Goal: Task Accomplishment & Management: Manage account settings

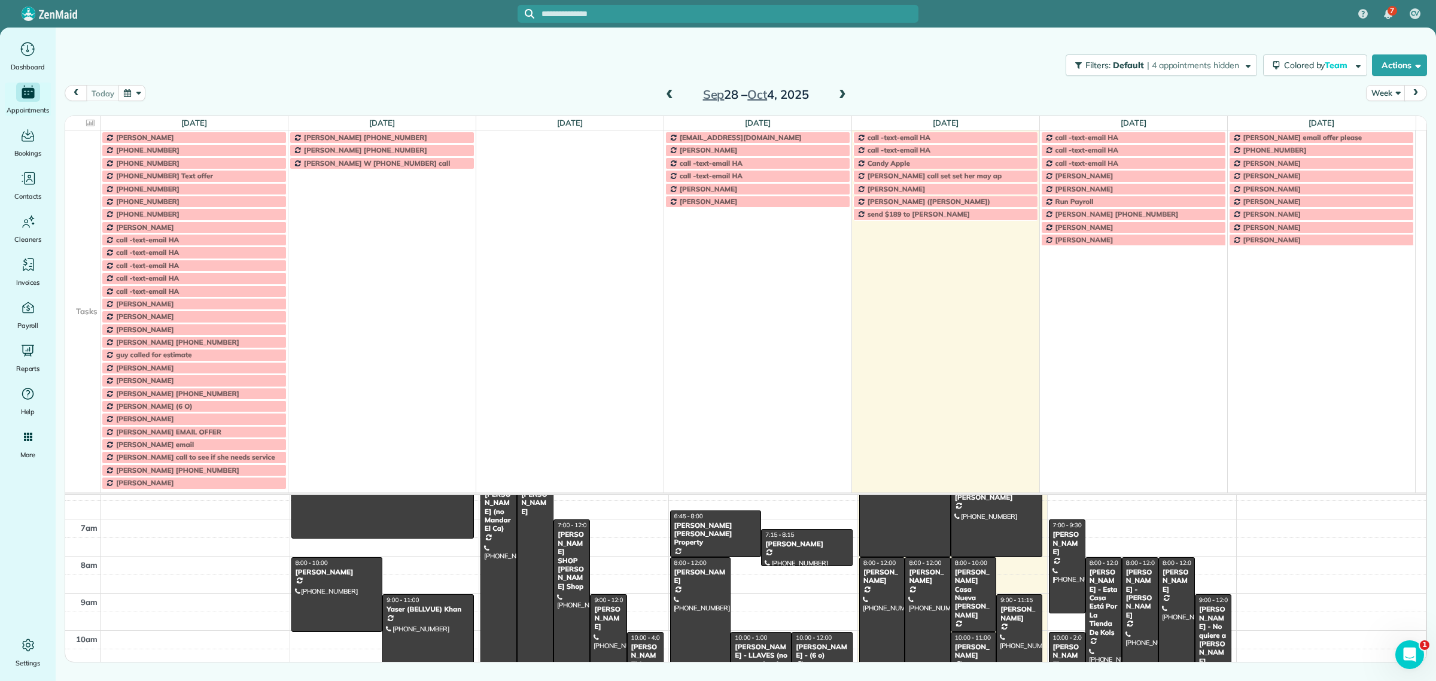
click at [69, 193] on td at bounding box center [82, 188] width 35 height 13
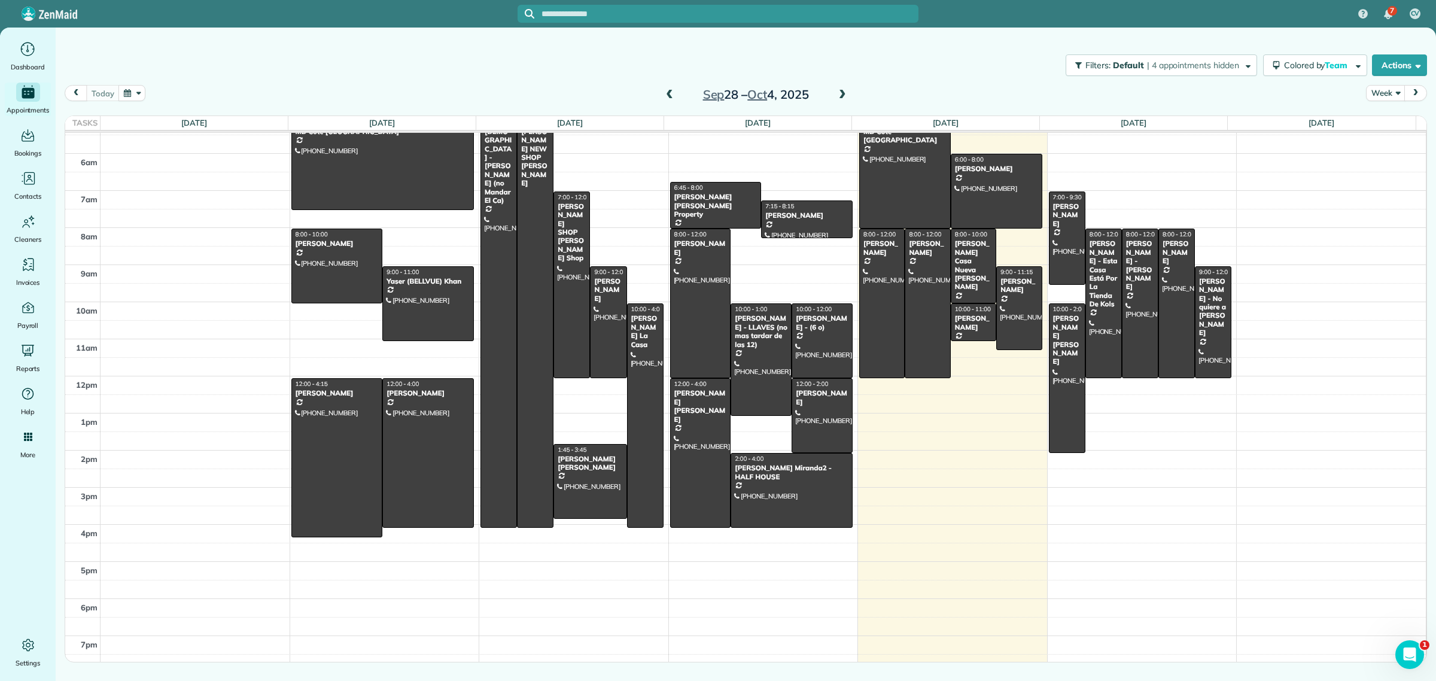
scroll to position [53, 0]
click at [1211, 94] on button "Week" at bounding box center [1385, 93] width 39 height 16
click at [1211, 126] on link "Day" at bounding box center [1414, 121] width 95 height 24
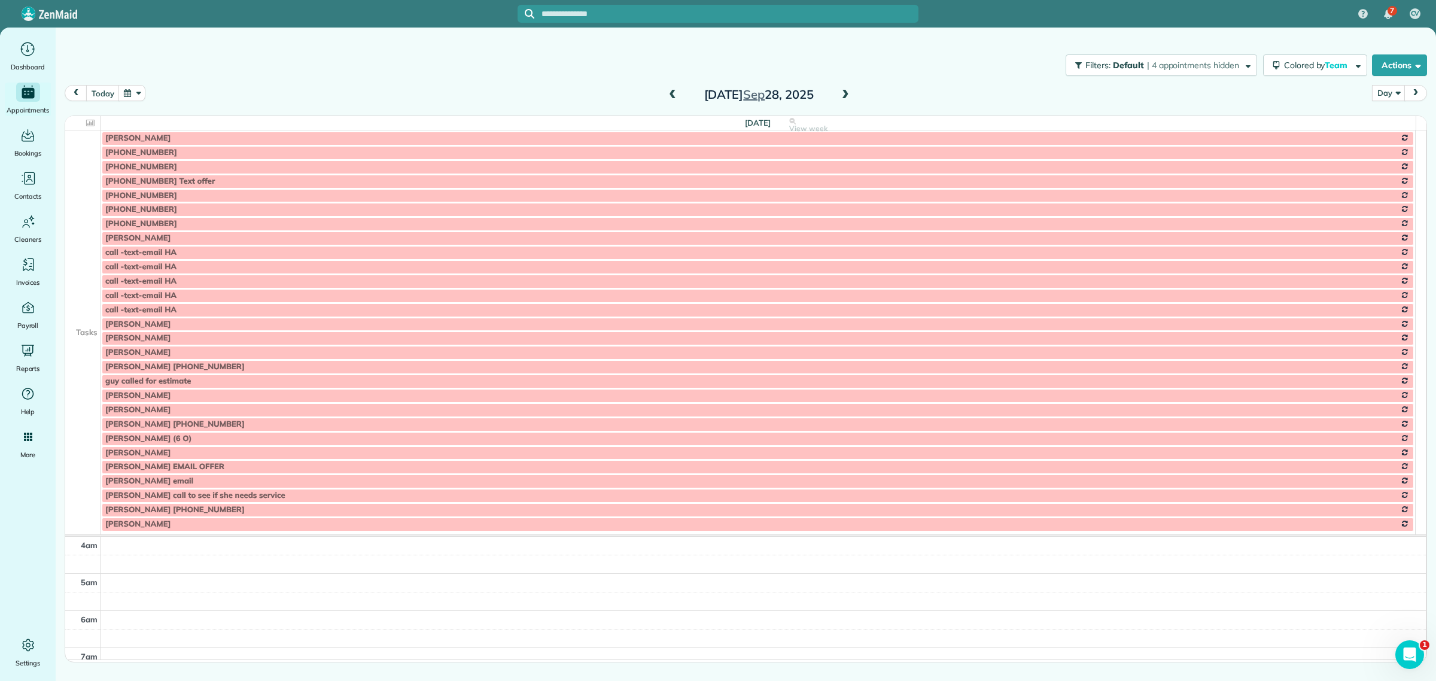
scroll to position [112, 0]
click at [99, 166] on td at bounding box center [82, 167] width 35 height 14
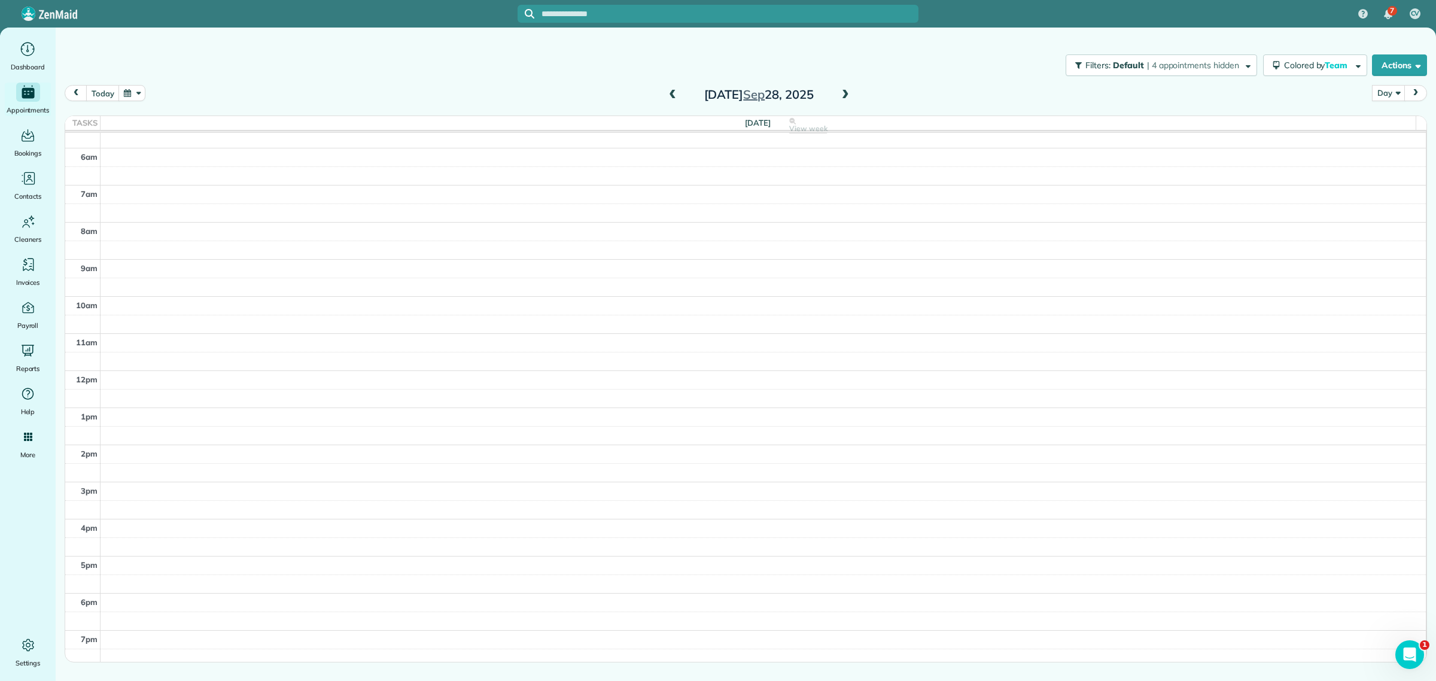
scroll to position [51, 0]
click at [111, 90] on button "today" at bounding box center [102, 93] width 33 height 16
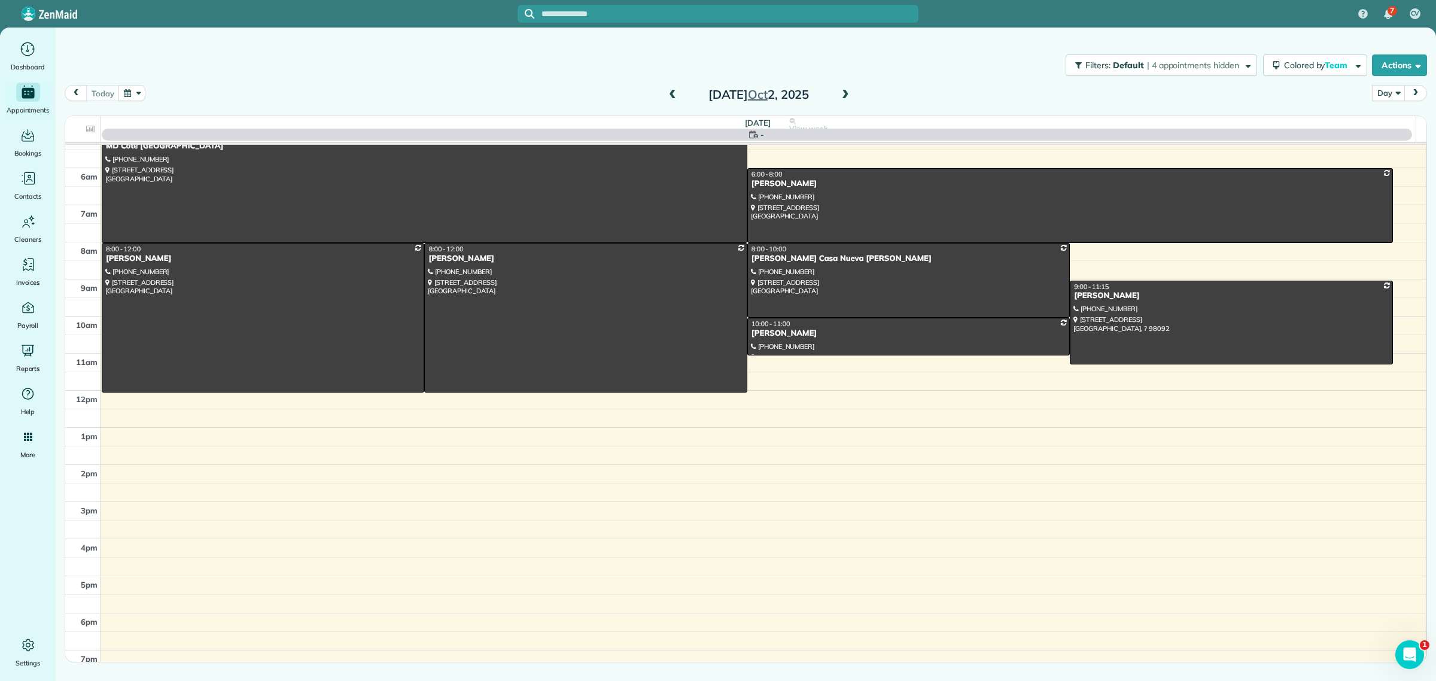
scroll to position [63, 0]
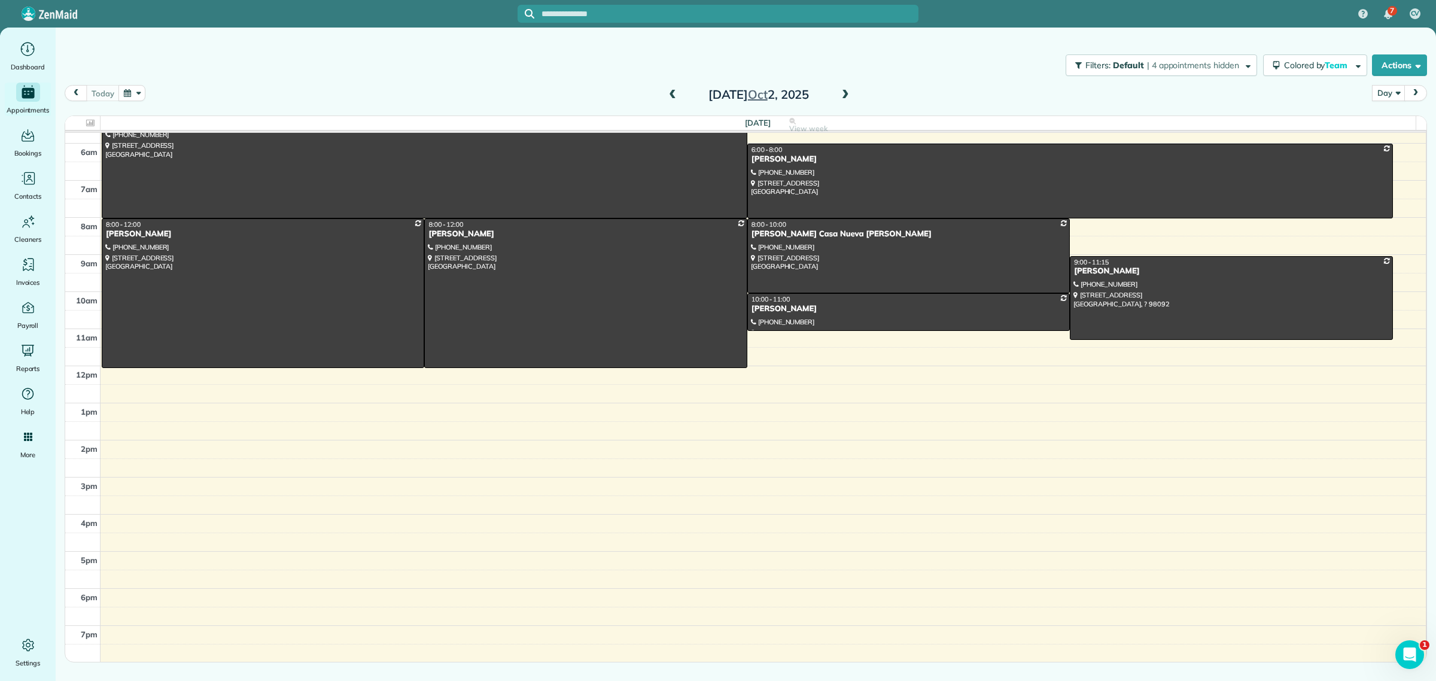
click at [845, 96] on span at bounding box center [845, 95] width 13 height 11
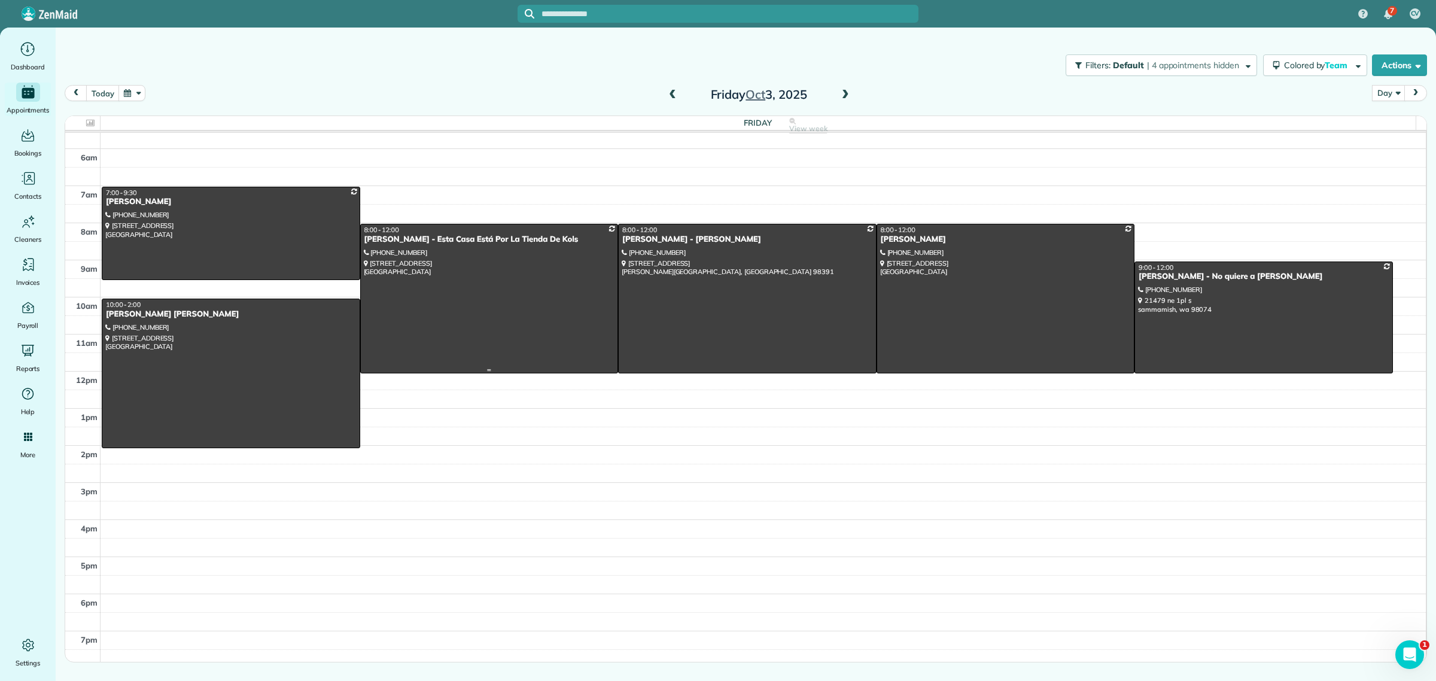
click at [473, 250] on div at bounding box center [489, 298] width 257 height 148
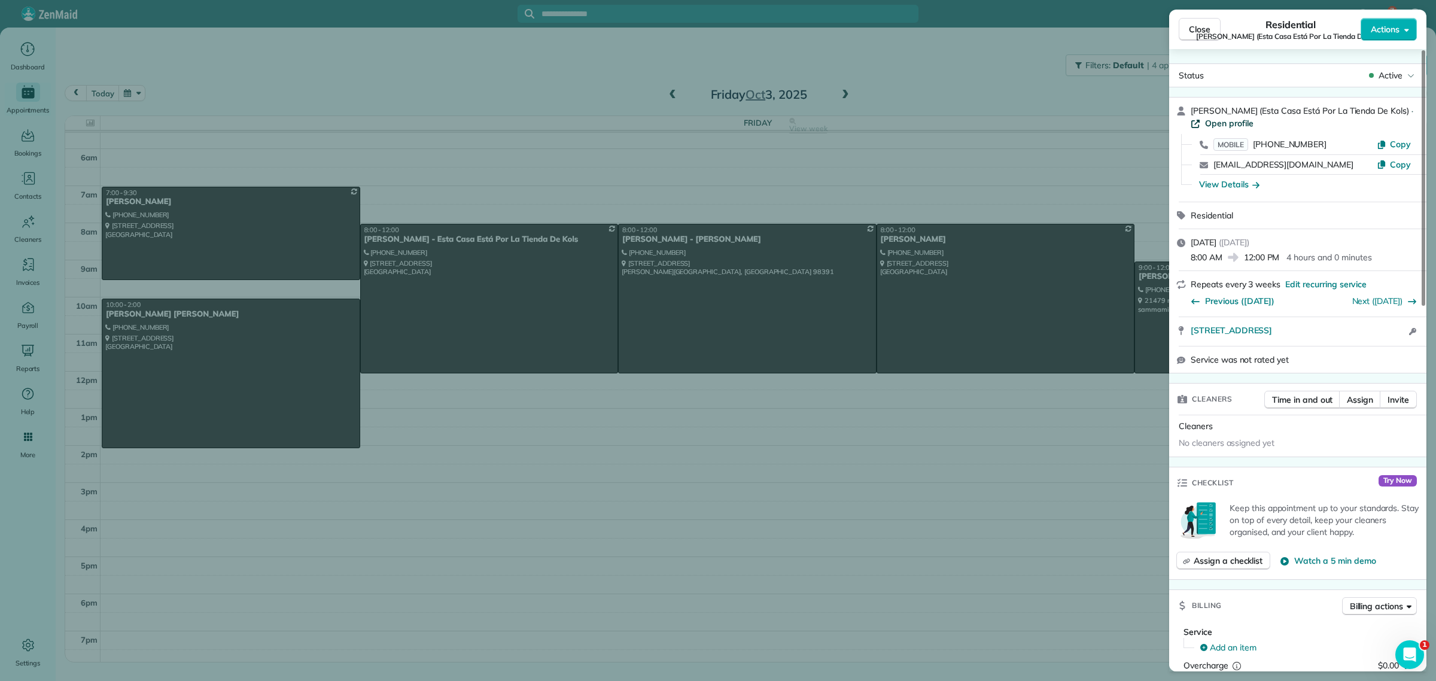
click at [1211, 124] on span "Open profile" at bounding box center [1229, 123] width 48 height 12
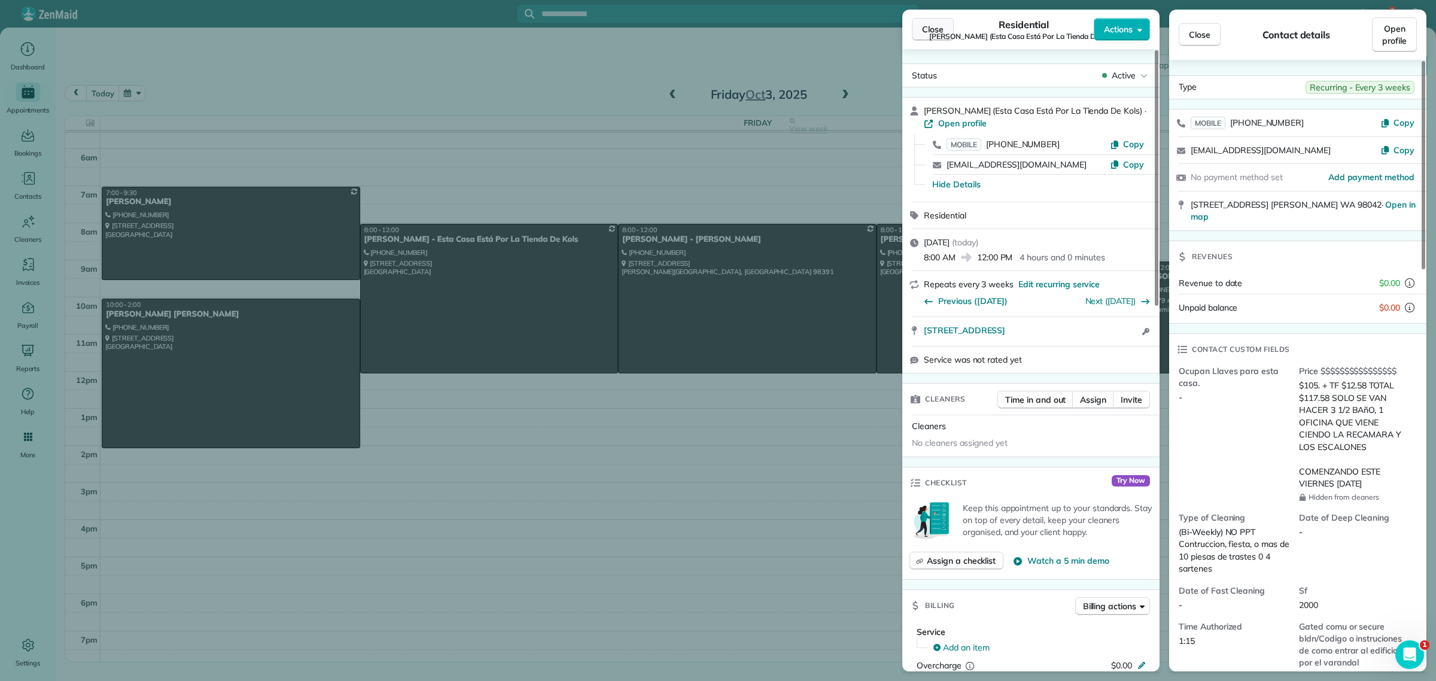
click at [923, 25] on span "Close" at bounding box center [933, 29] width 22 height 12
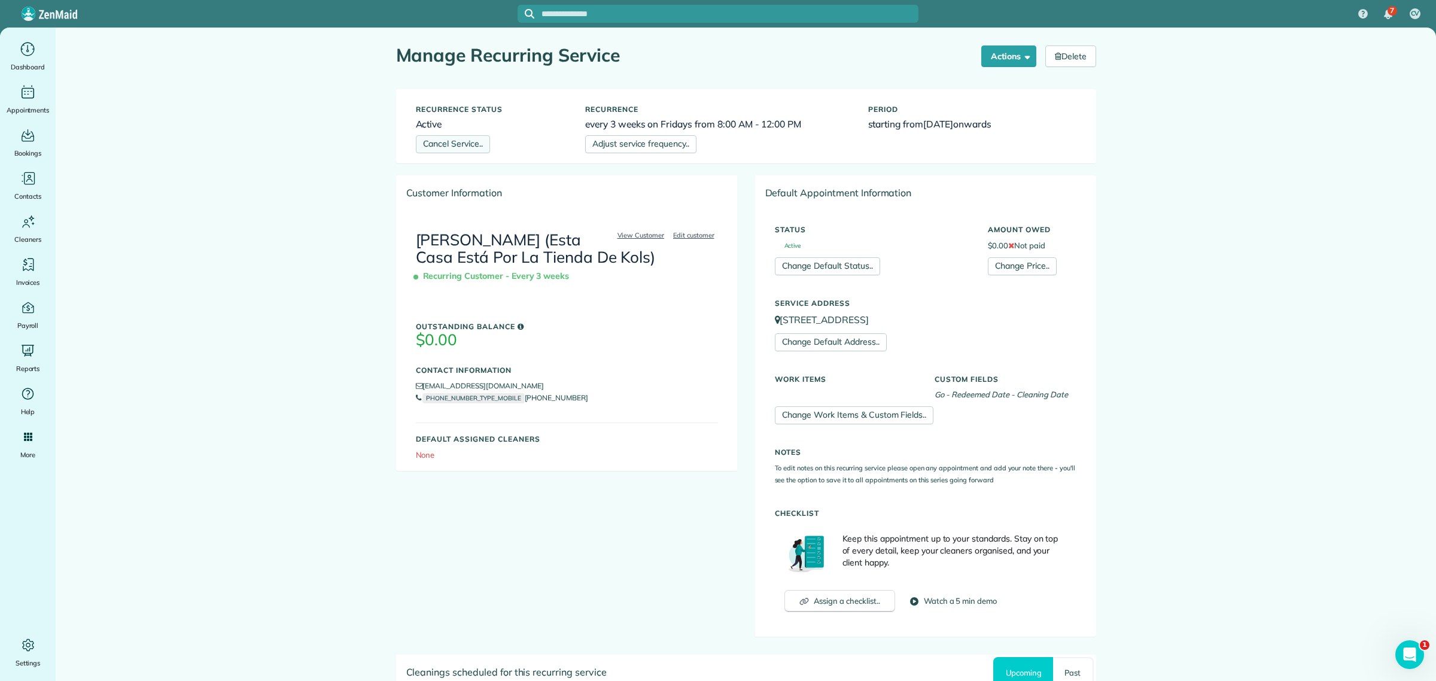
click at [456, 138] on link "Cancel Service.." at bounding box center [453, 144] width 74 height 18
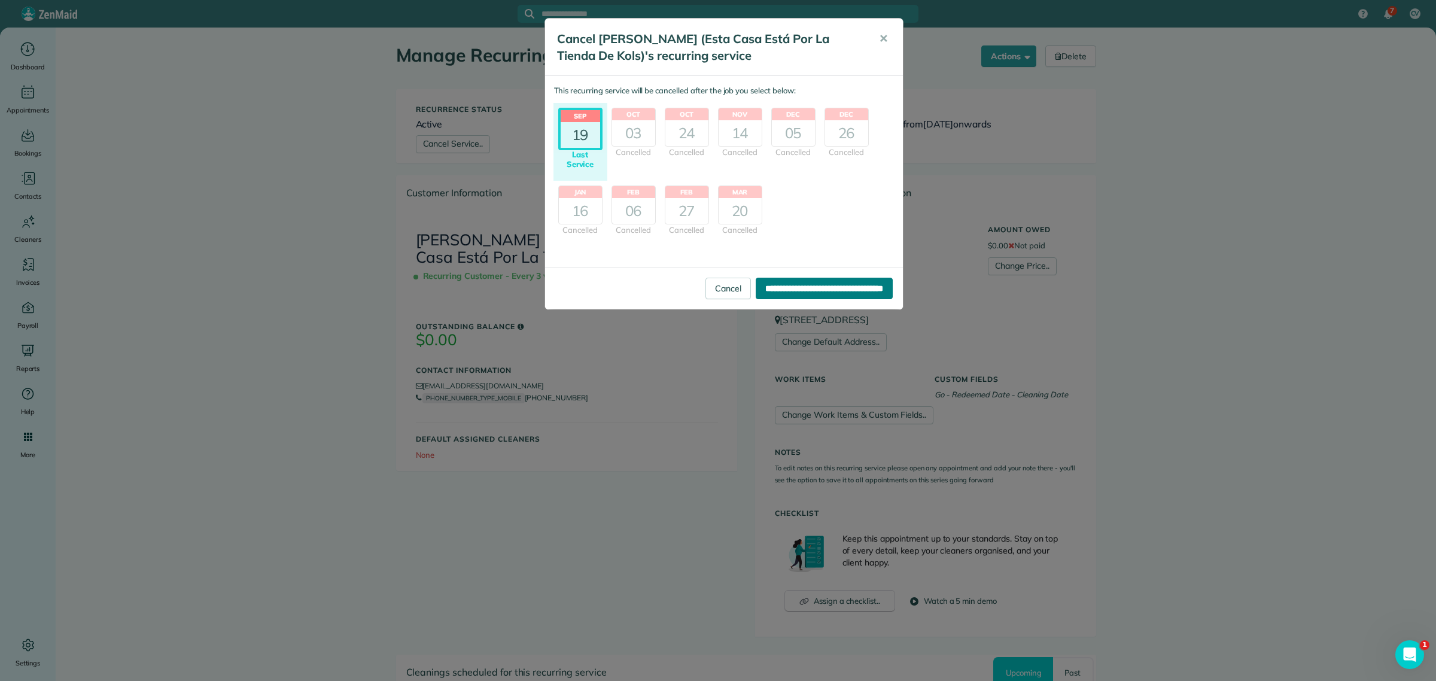
click at [795, 288] on input "**********" at bounding box center [824, 289] width 137 height 22
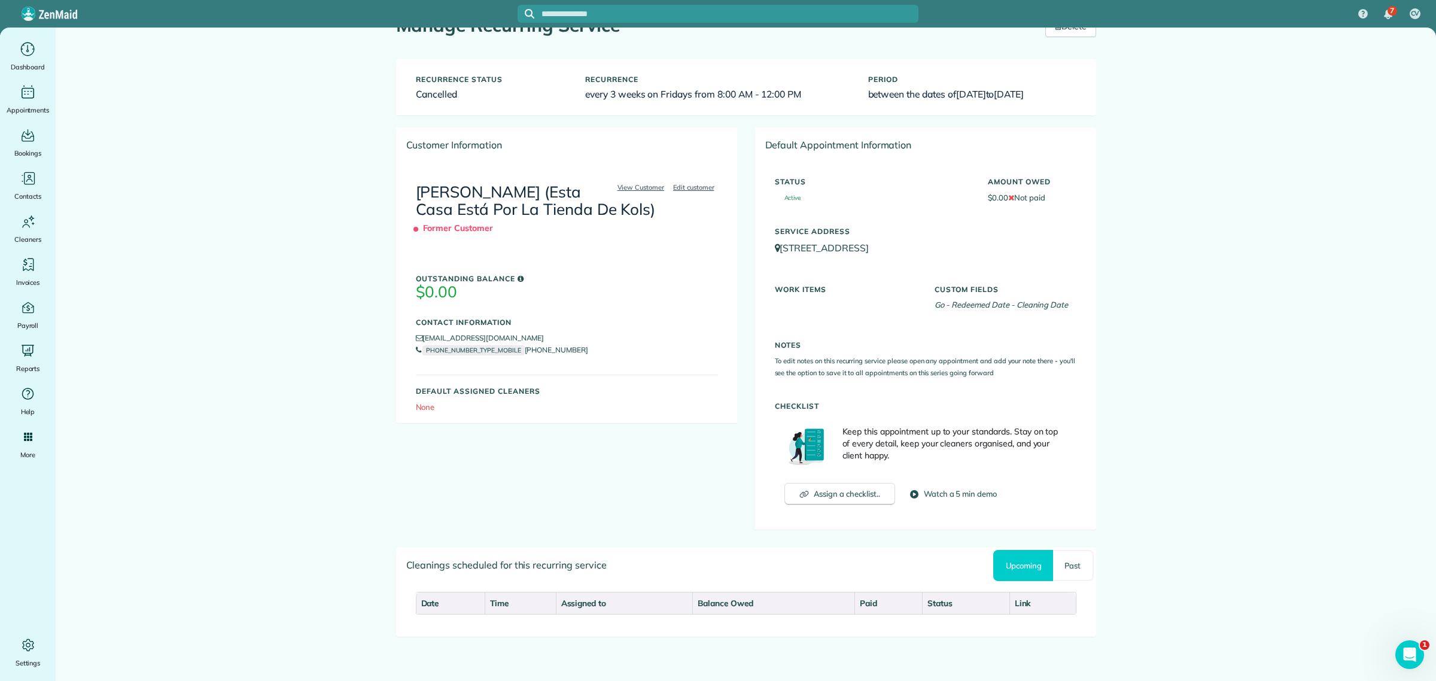
scroll to position [42, 0]
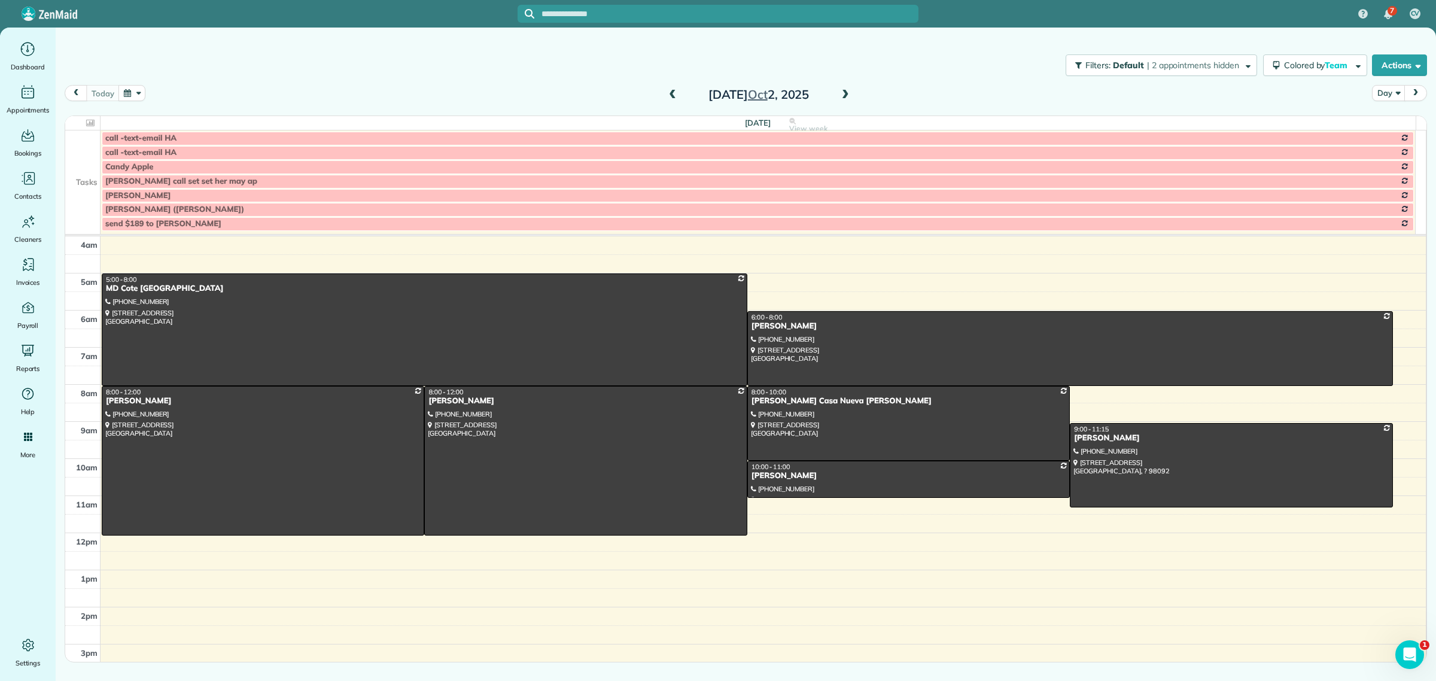
click at [90, 157] on td at bounding box center [82, 152] width 35 height 14
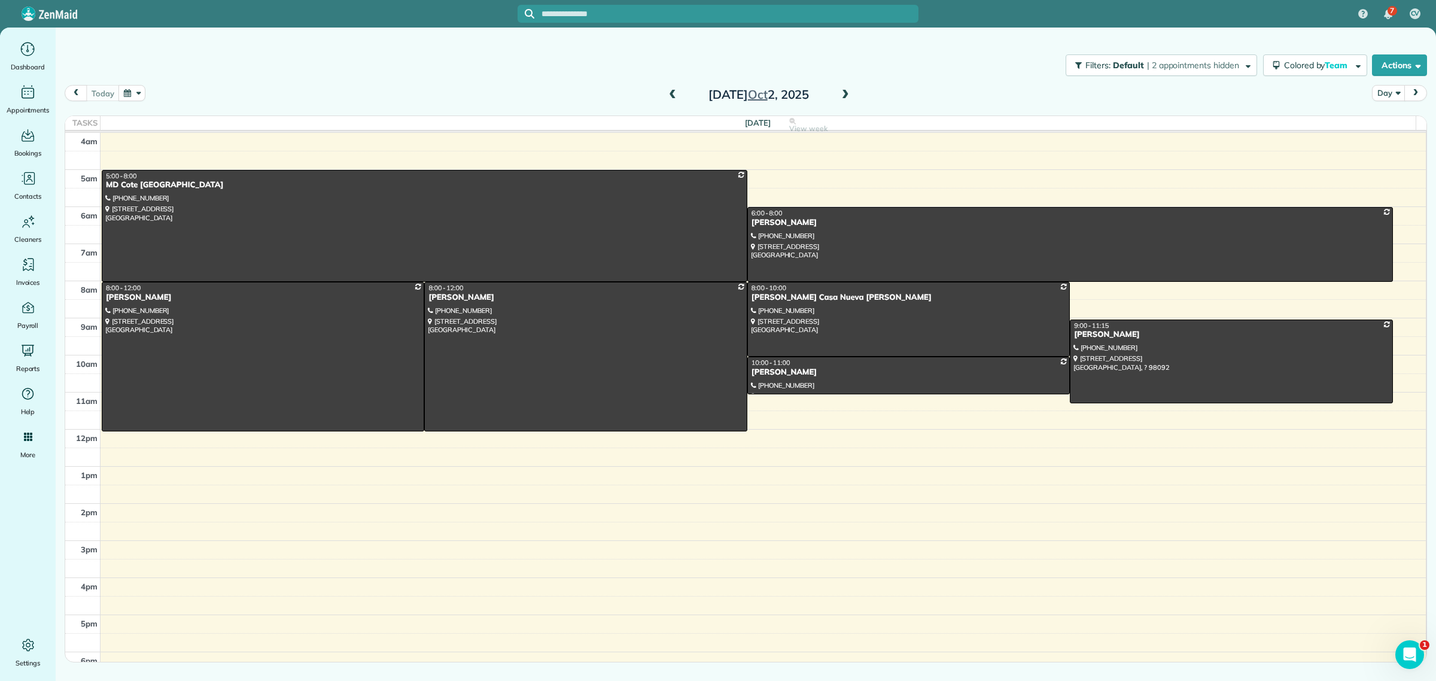
click at [842, 93] on span at bounding box center [845, 95] width 13 height 11
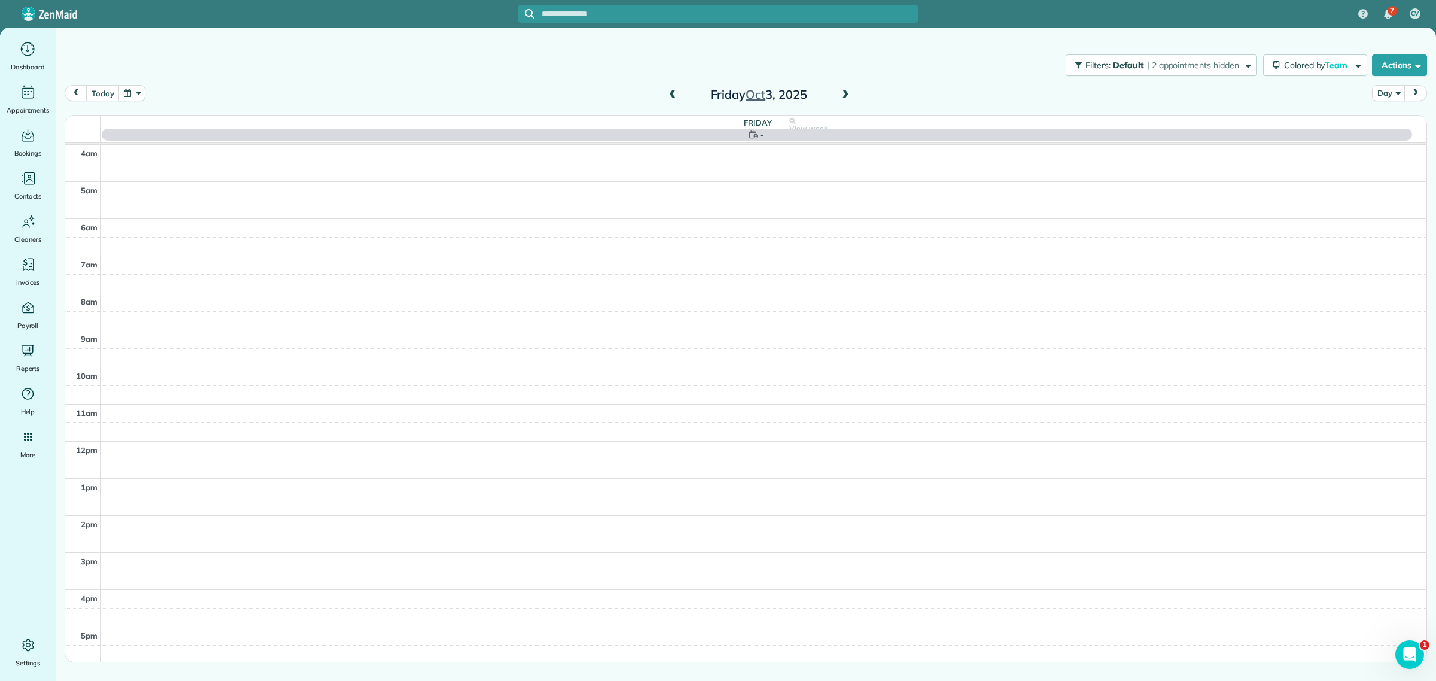
scroll to position [63, 0]
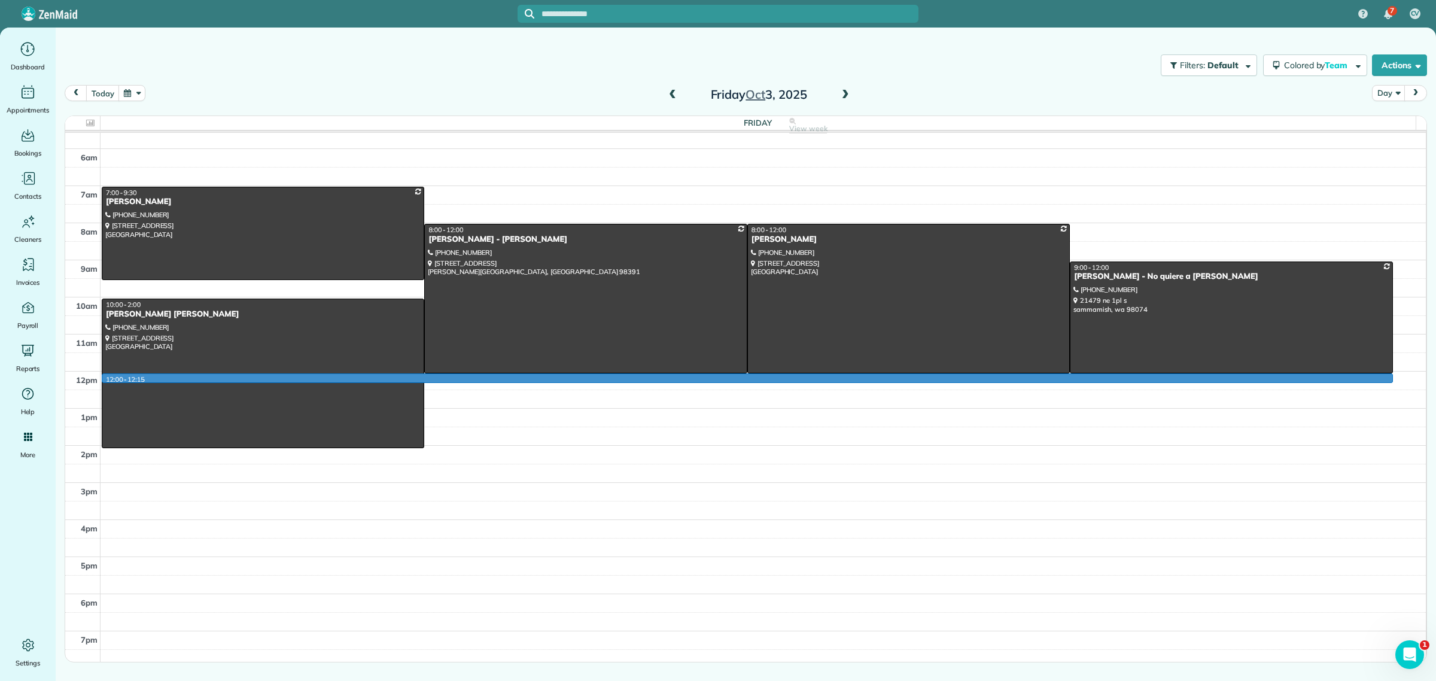
click at [581, 377] on div "4am 5am 6am 7am 8am 9am 10am 11am 12pm 1pm 2pm 3pm 4pm 5pm 6pm 7pm 12:00 - 12:1…" at bounding box center [745, 371] width 1361 height 593
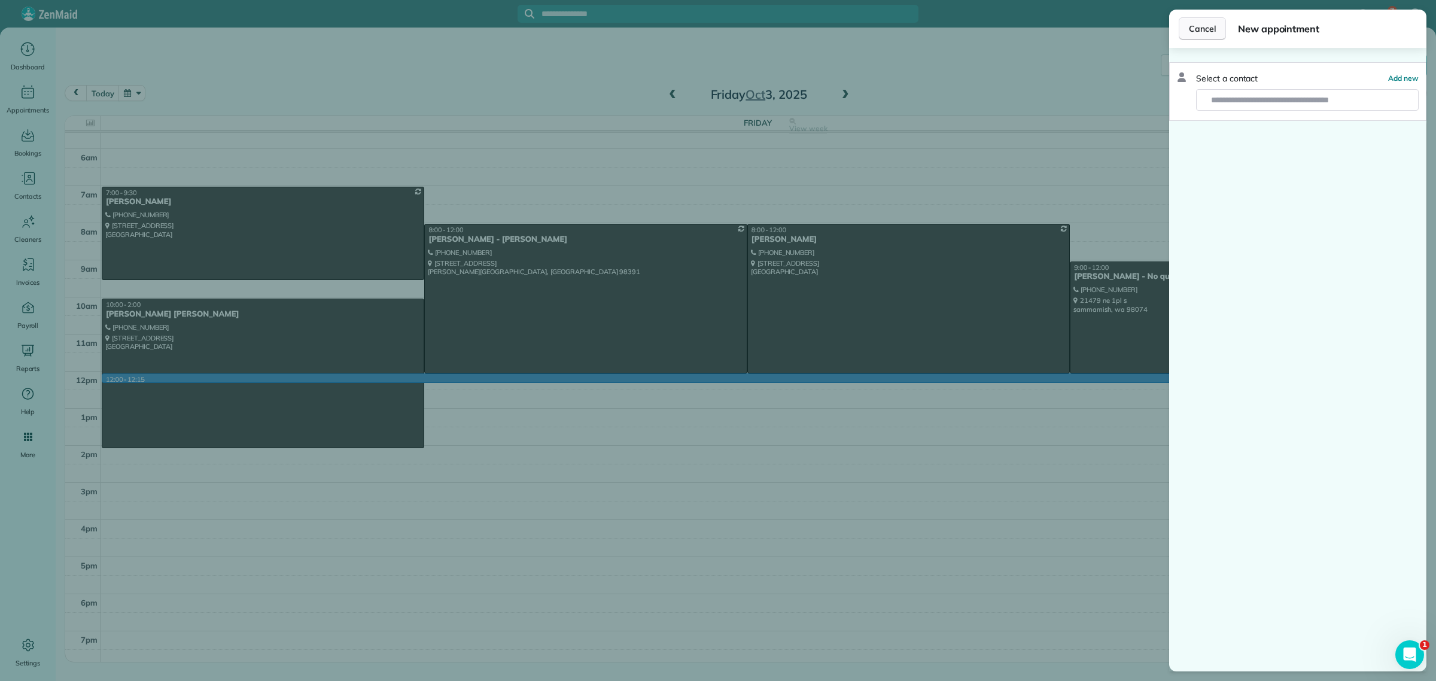
click at [1215, 20] on button "Cancel" at bounding box center [1202, 28] width 47 height 23
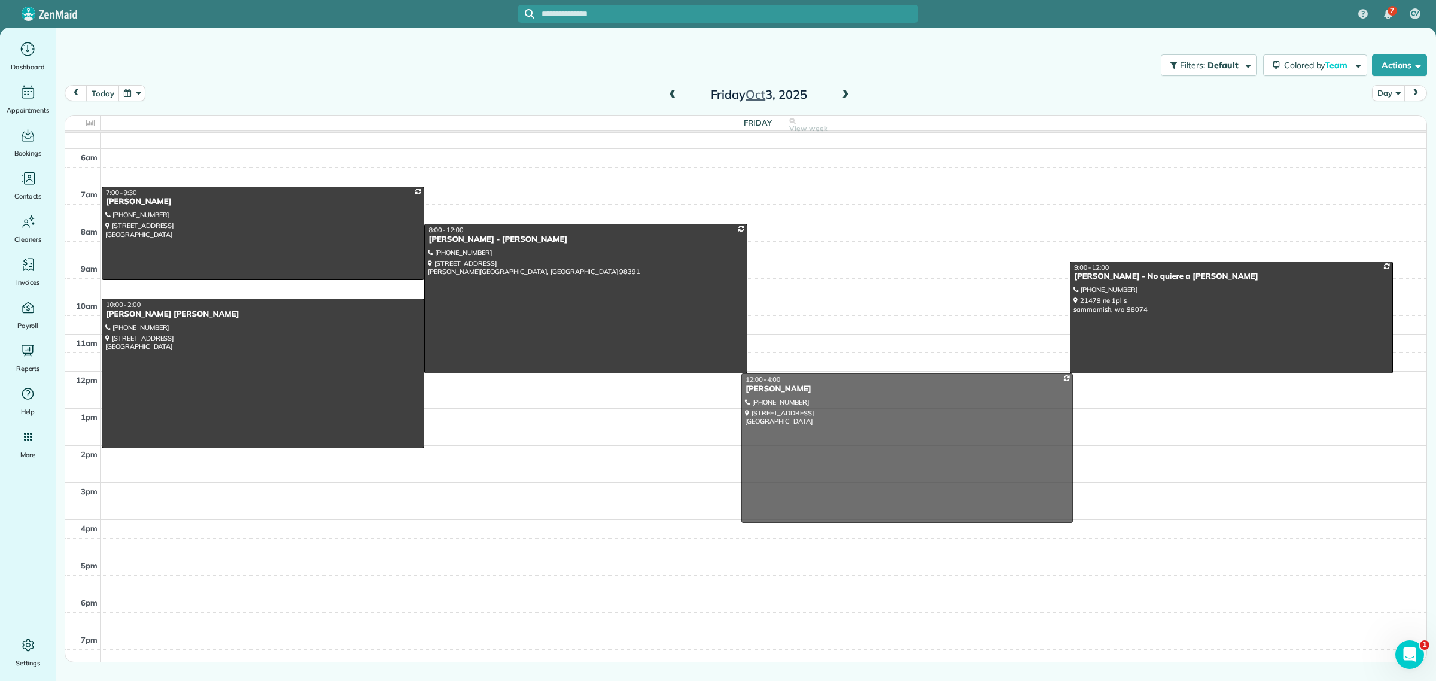
drag, startPoint x: 854, startPoint y: 283, endPoint x: 811, endPoint y: 433, distance: 155.8
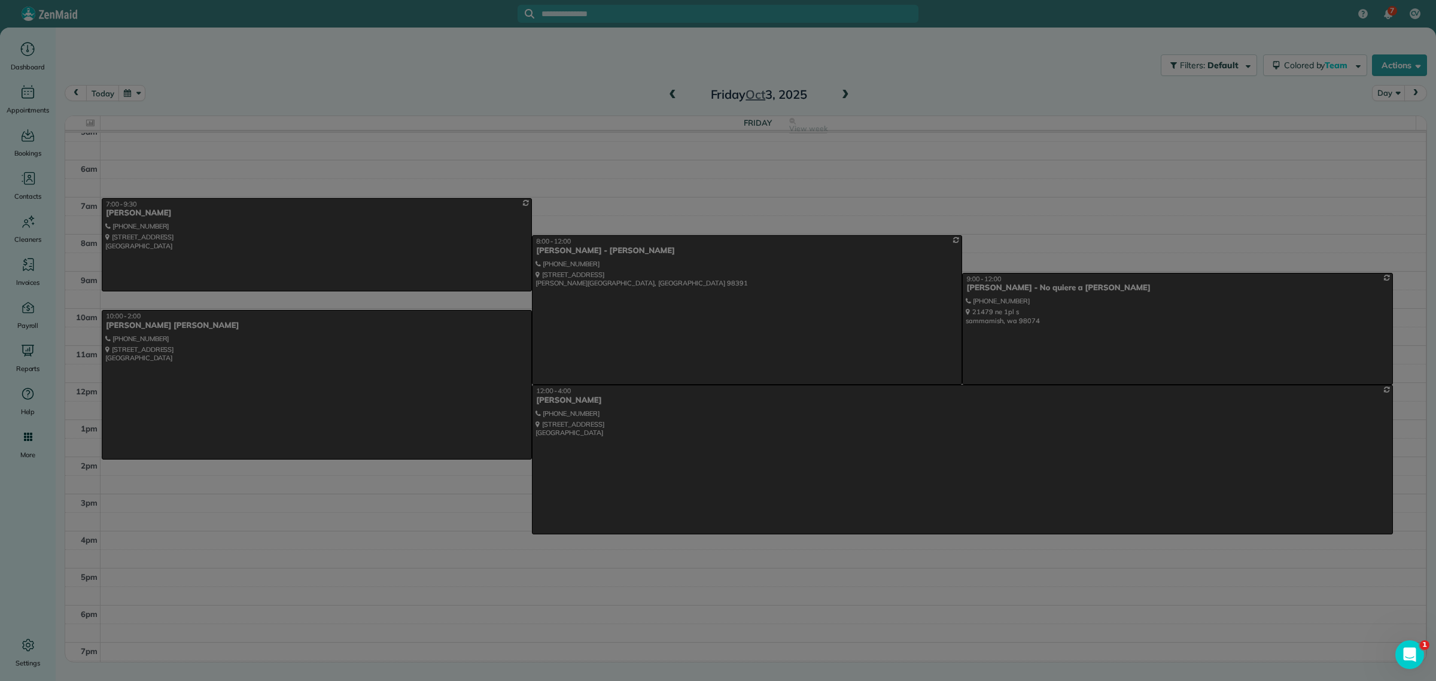
scroll to position [51, 0]
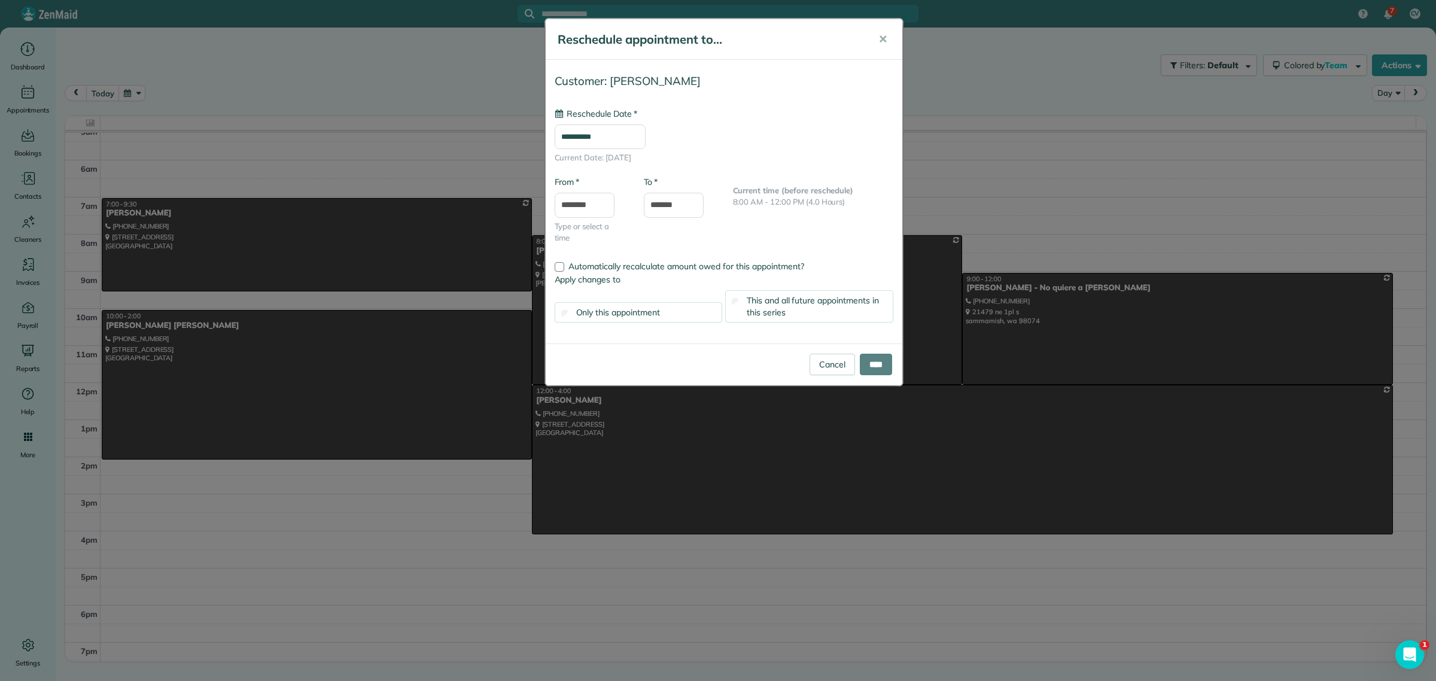
type input "**********"
click at [866, 363] on input "****" at bounding box center [876, 365] width 32 height 22
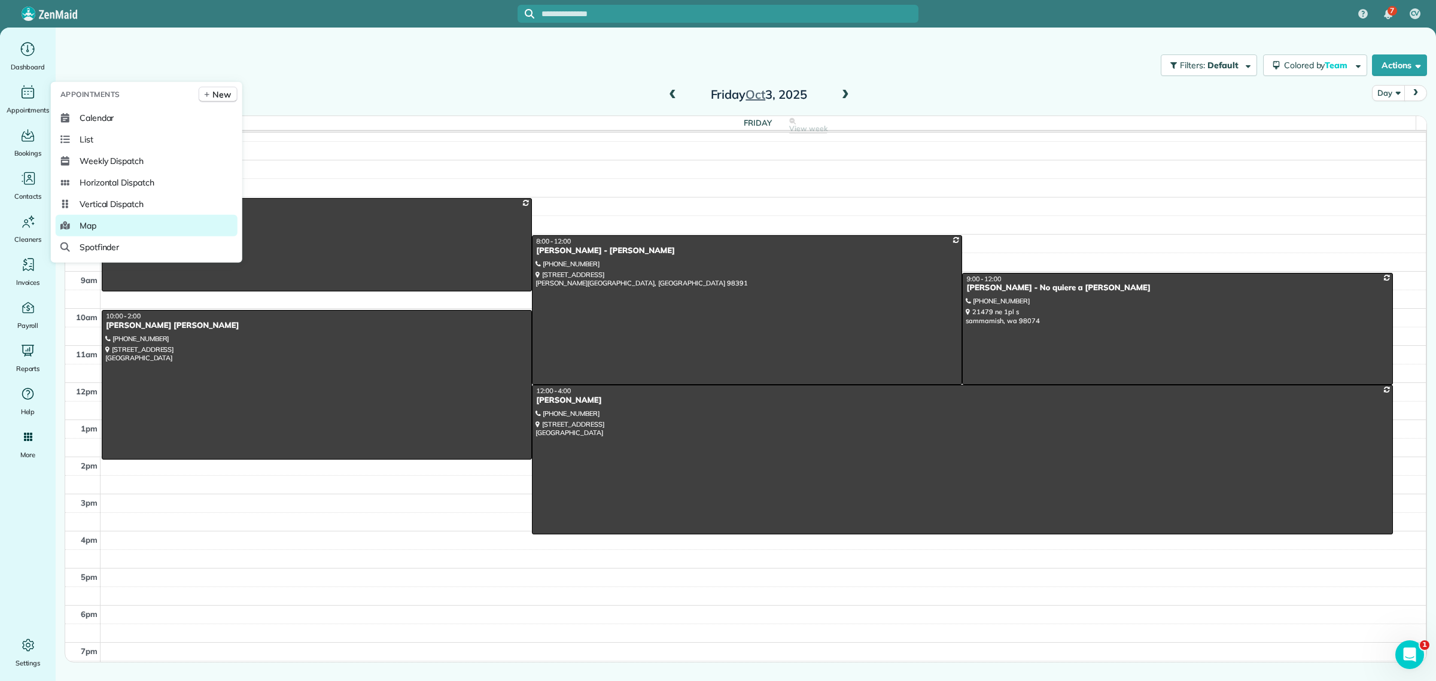
click at [98, 229] on link "Map" at bounding box center [147, 226] width 182 height 22
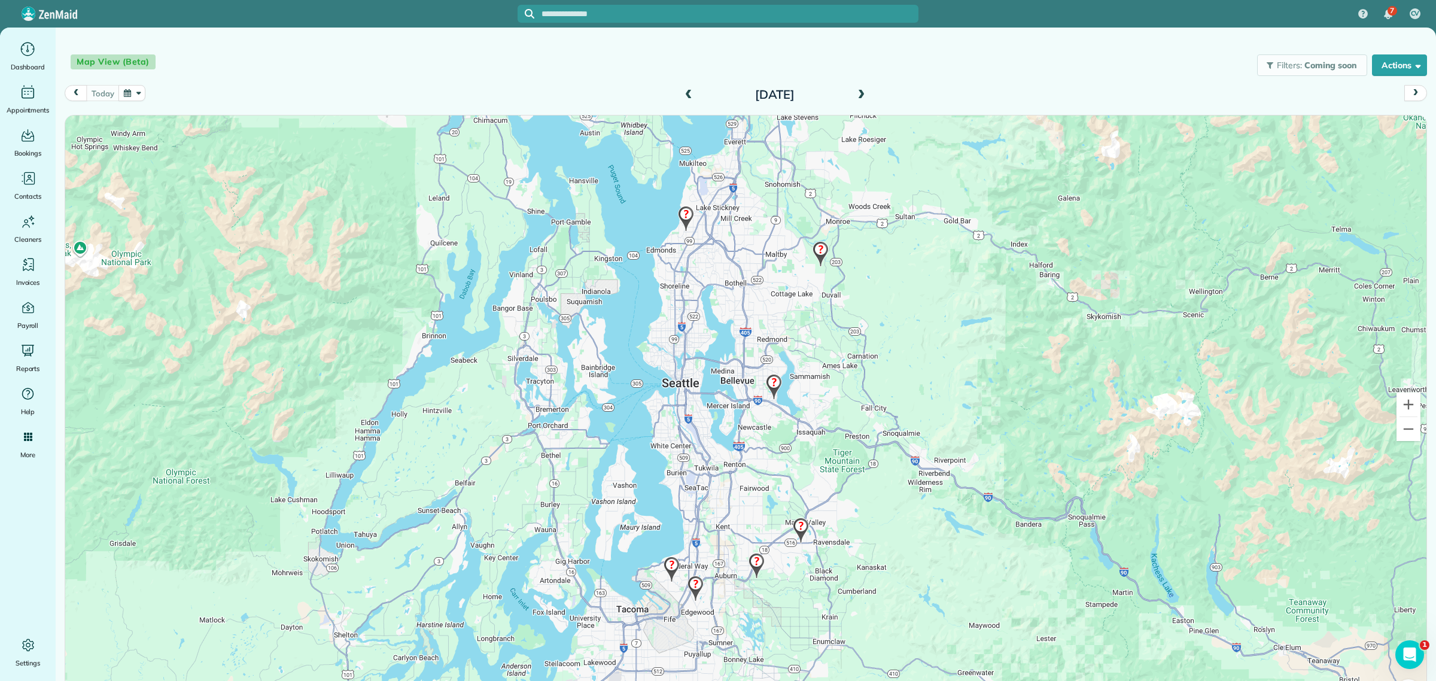
click at [1404, 100] on button "next" at bounding box center [1415, 93] width 23 height 16
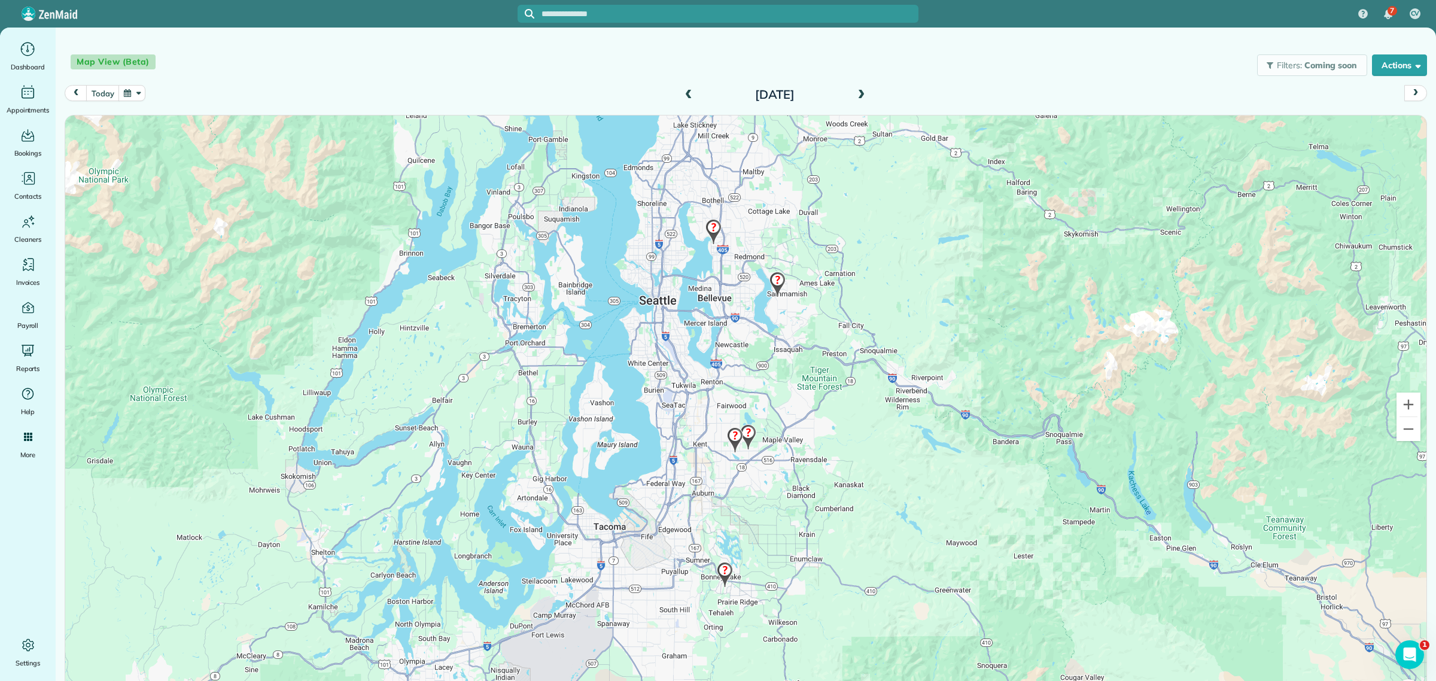
click at [708, 222] on img at bounding box center [714, 231] width 26 height 35
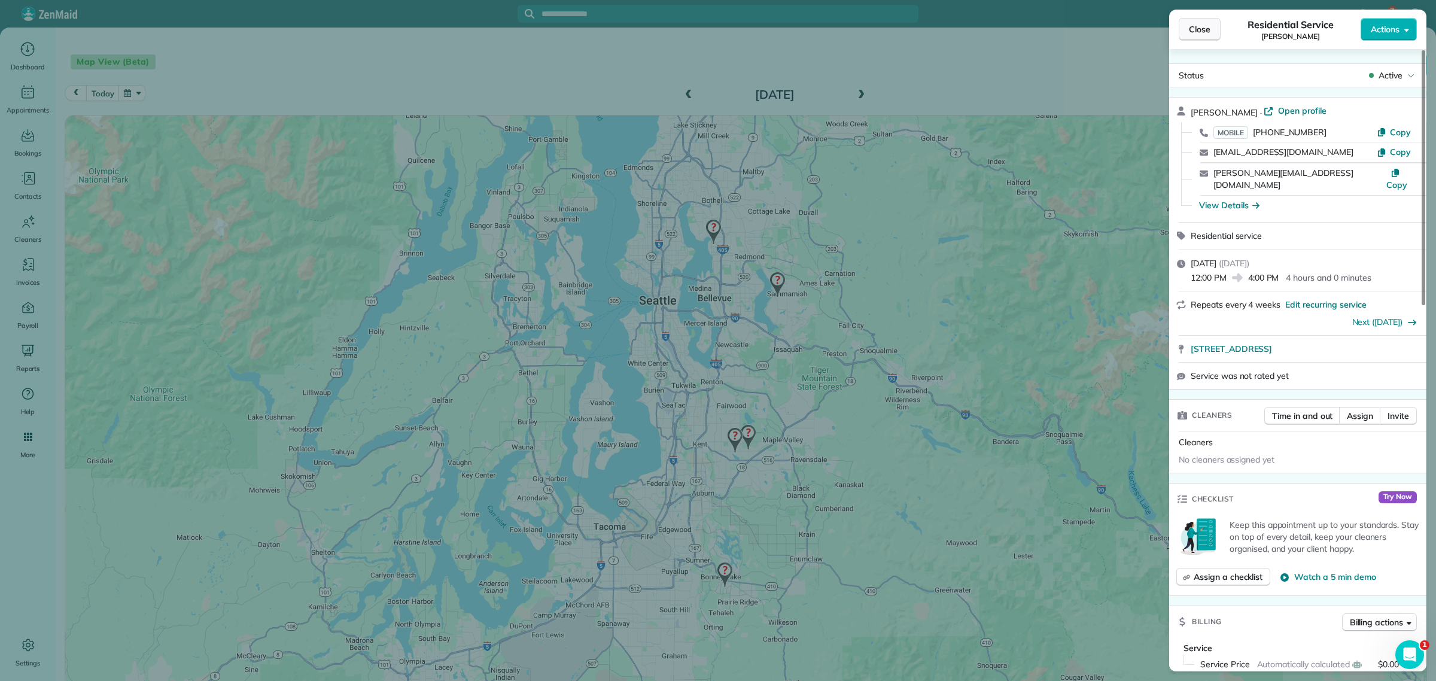
click at [1192, 22] on button "Close" at bounding box center [1200, 29] width 42 height 23
